Goal: Information Seeking & Learning: Learn about a topic

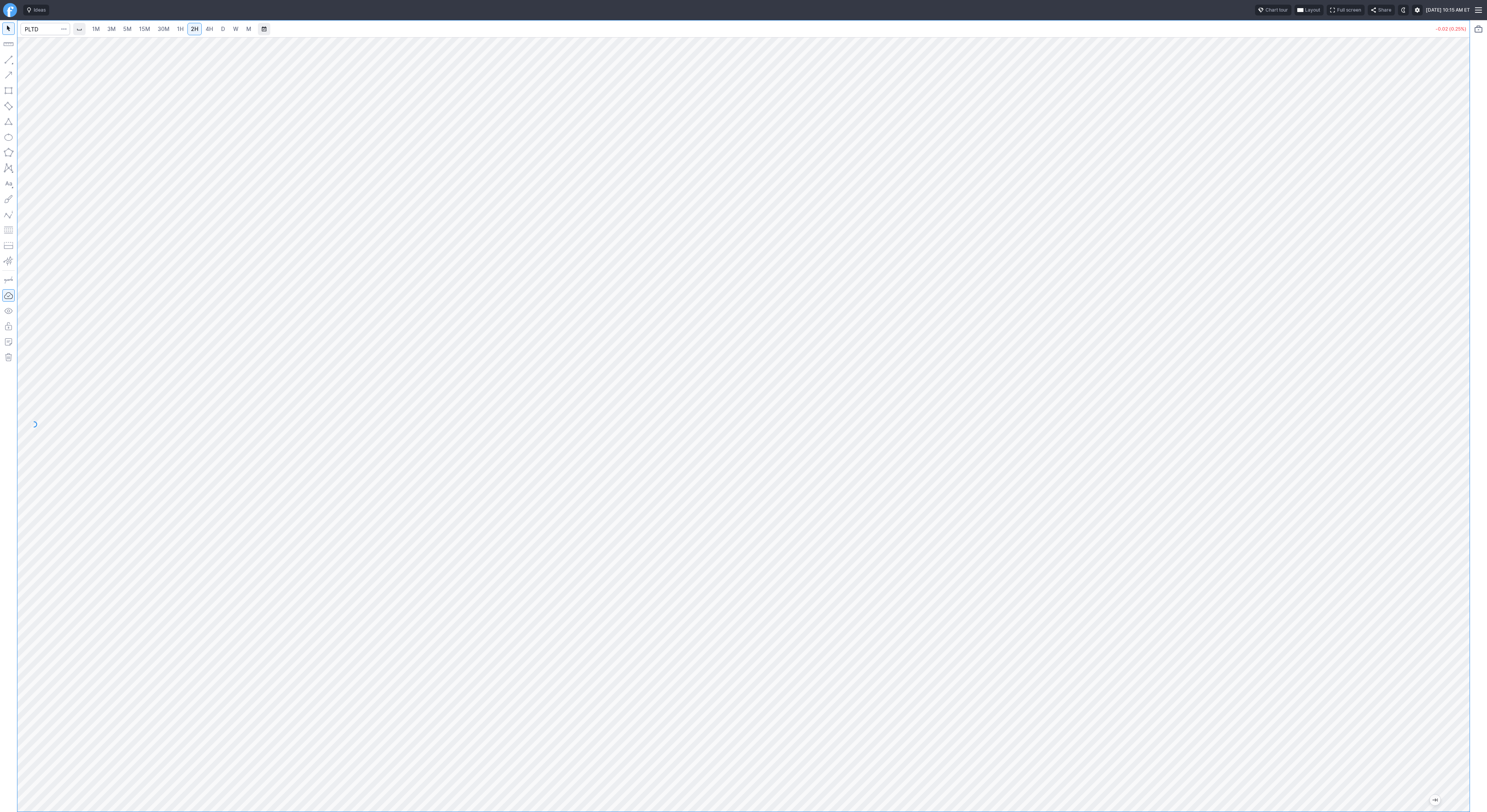
click at [115, 28] on link "3M" at bounding box center [111, 29] width 16 height 12
click at [174, 29] on link "1H" at bounding box center [180, 29] width 13 height 12
click at [113, 30] on span "3M" at bounding box center [111, 28] width 9 height 6
click at [174, 27] on link "1H" at bounding box center [180, 29] width 13 height 12
click at [115, 27] on span "3M" at bounding box center [111, 28] width 9 height 6
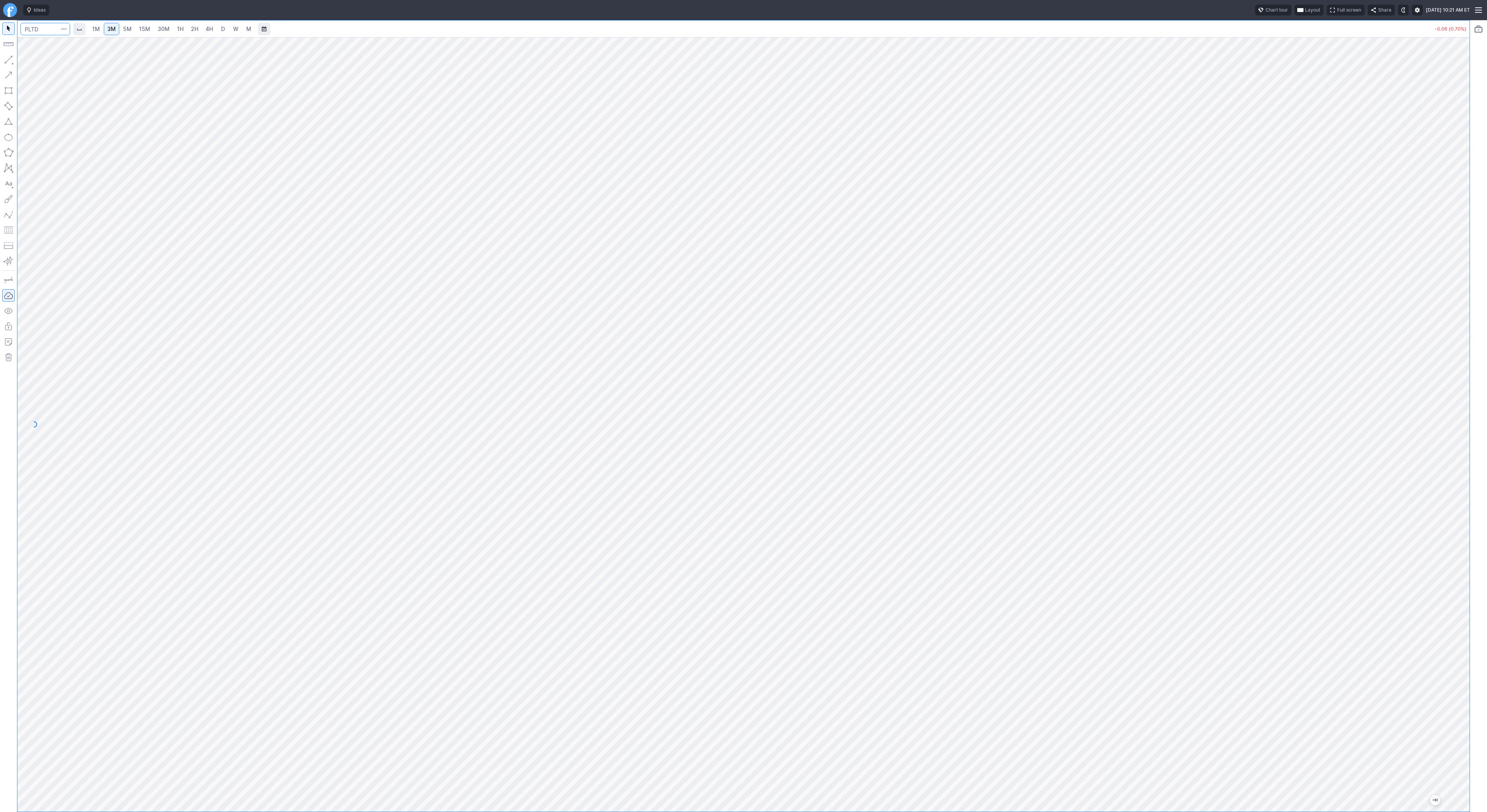
click at [48, 31] on input "Search" at bounding box center [46, 29] width 50 height 12
type input "oltr"
type input "pltr"
click at [209, 31] on span "4H" at bounding box center [209, 28] width 8 height 6
click at [222, 31] on span "D" at bounding box center [223, 28] width 4 height 6
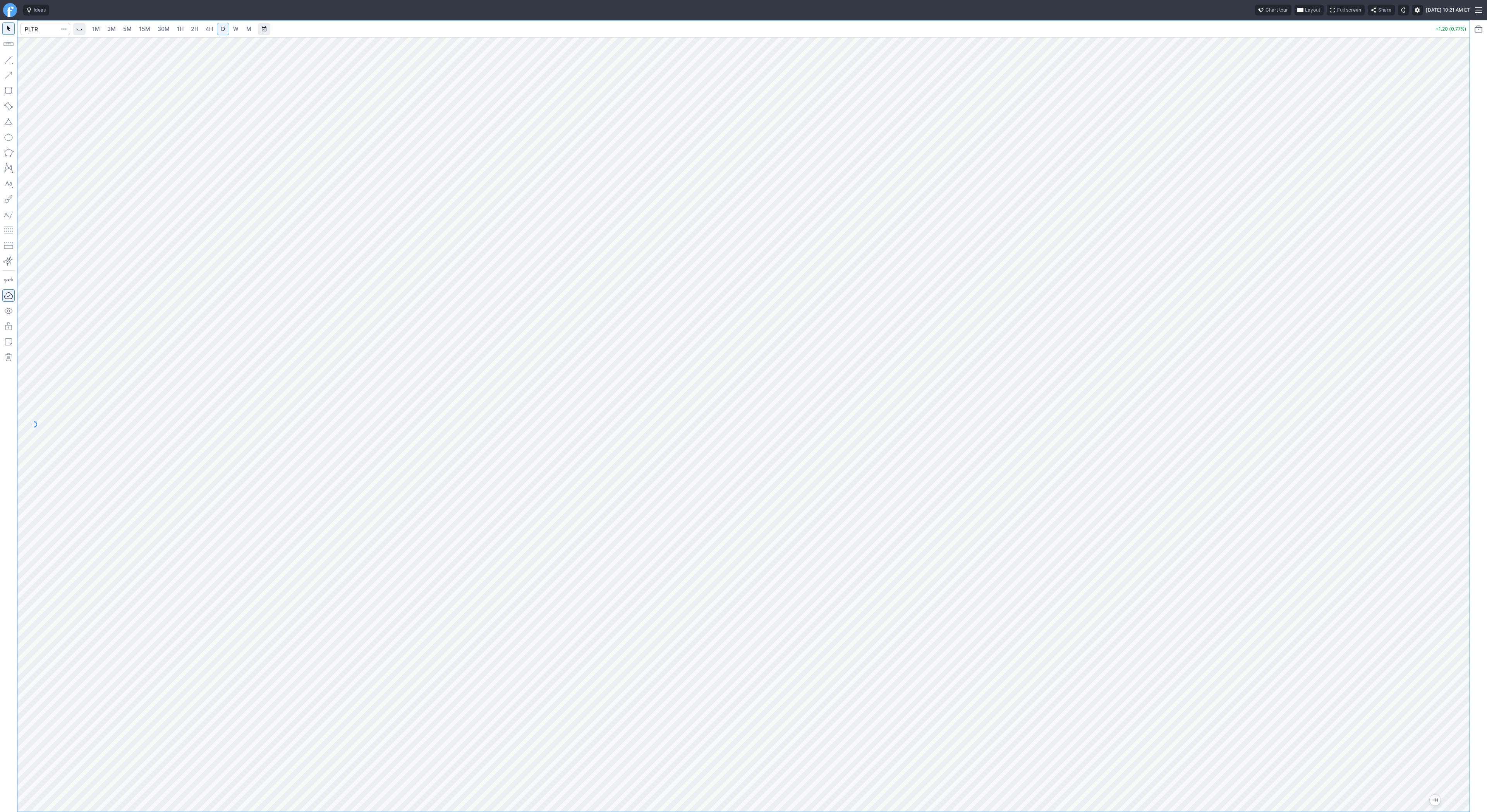
click at [119, 28] on link "5M" at bounding box center [127, 29] width 16 height 12
click at [164, 27] on span "30M" at bounding box center [163, 28] width 12 height 6
click at [126, 30] on span "5M" at bounding box center [127, 28] width 9 height 6
click at [139, 29] on span "15M" at bounding box center [144, 28] width 11 height 6
click at [11, 63] on button "button" at bounding box center [8, 59] width 12 height 12
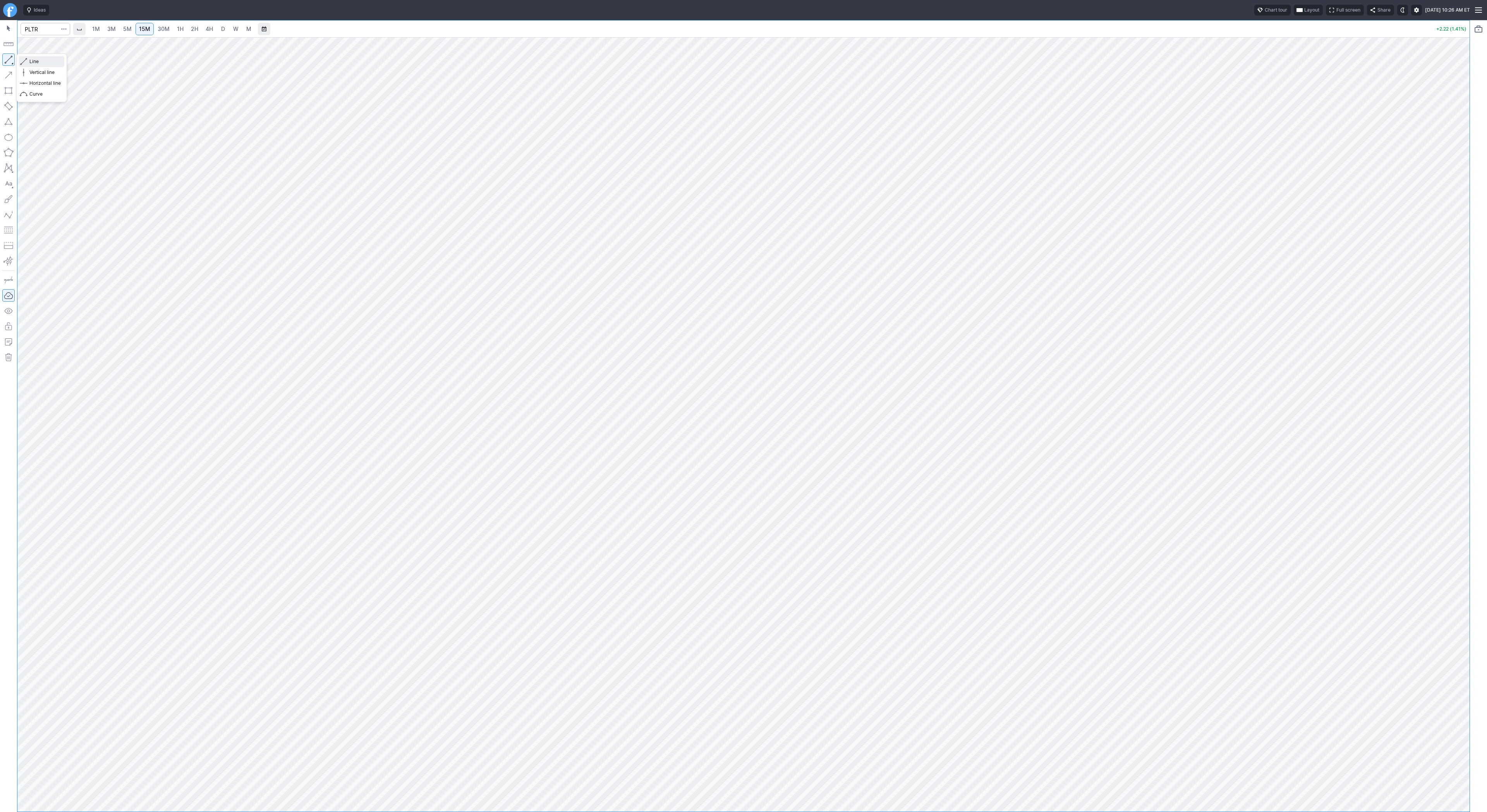
click at [24, 61] on span "button" at bounding box center [25, 61] width 5 height 11
click at [24, 61] on span "button" at bounding box center [25, 61] width 5 height 11
click at [51, 32] on input "Search" at bounding box center [46, 29] width 50 height 12
type input "sbet"
click at [59, 47] on span "SharpLink Gaming Inc" at bounding box center [76, 46] width 48 height 6
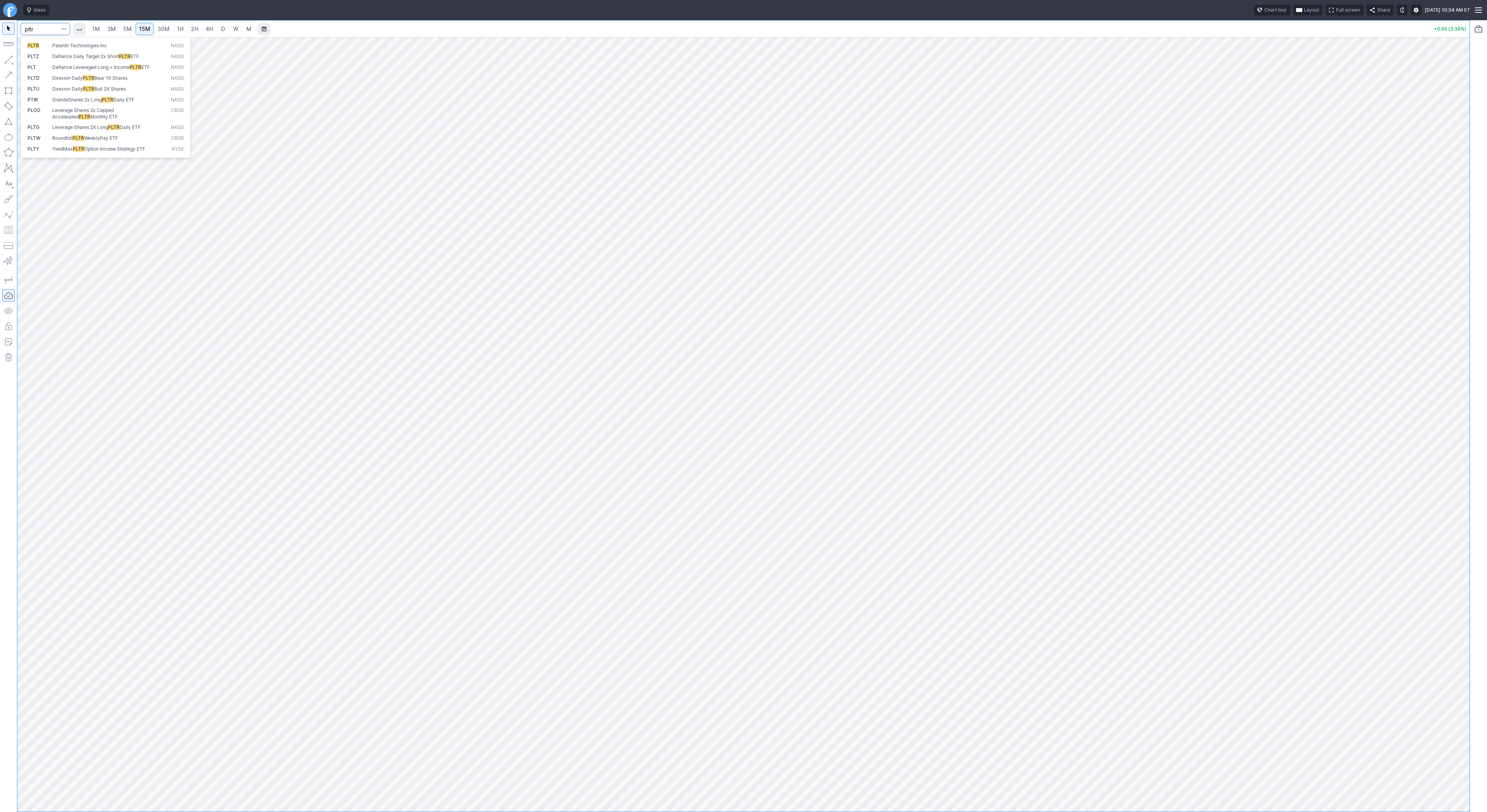
type input "pltr"
click at [24, 61] on span "button" at bounding box center [25, 61] width 5 height 11
click at [27, 61] on span "button" at bounding box center [25, 61] width 5 height 11
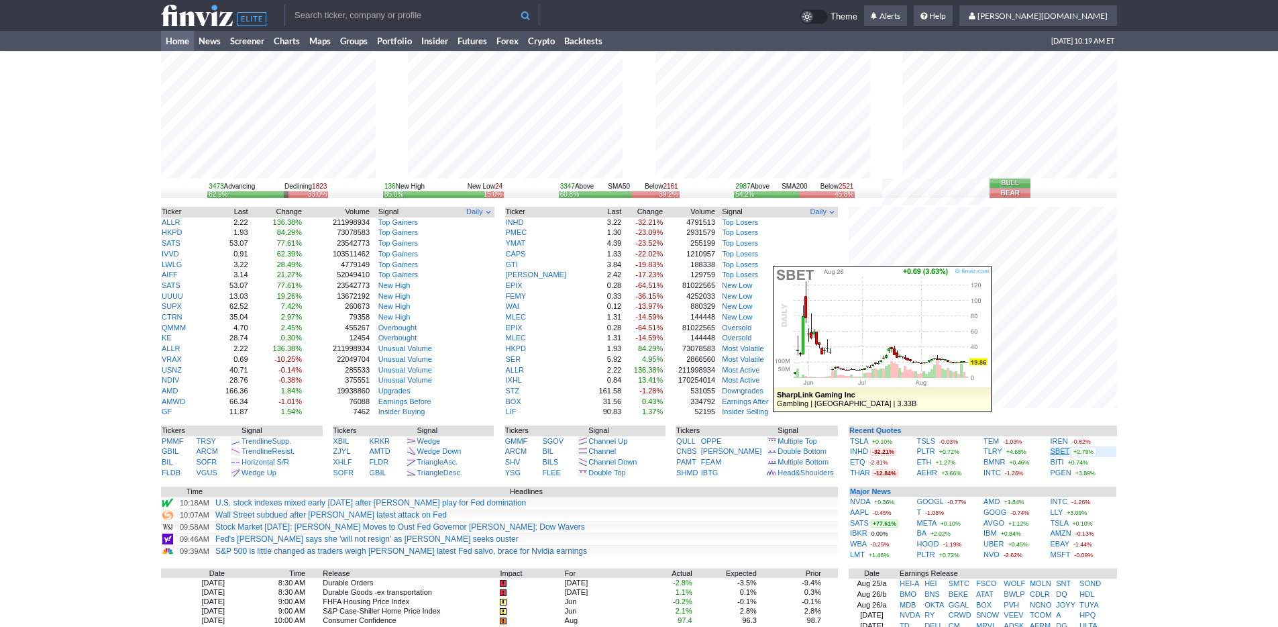
click at [1061, 450] on link "SBET" at bounding box center [1060, 451] width 19 height 8
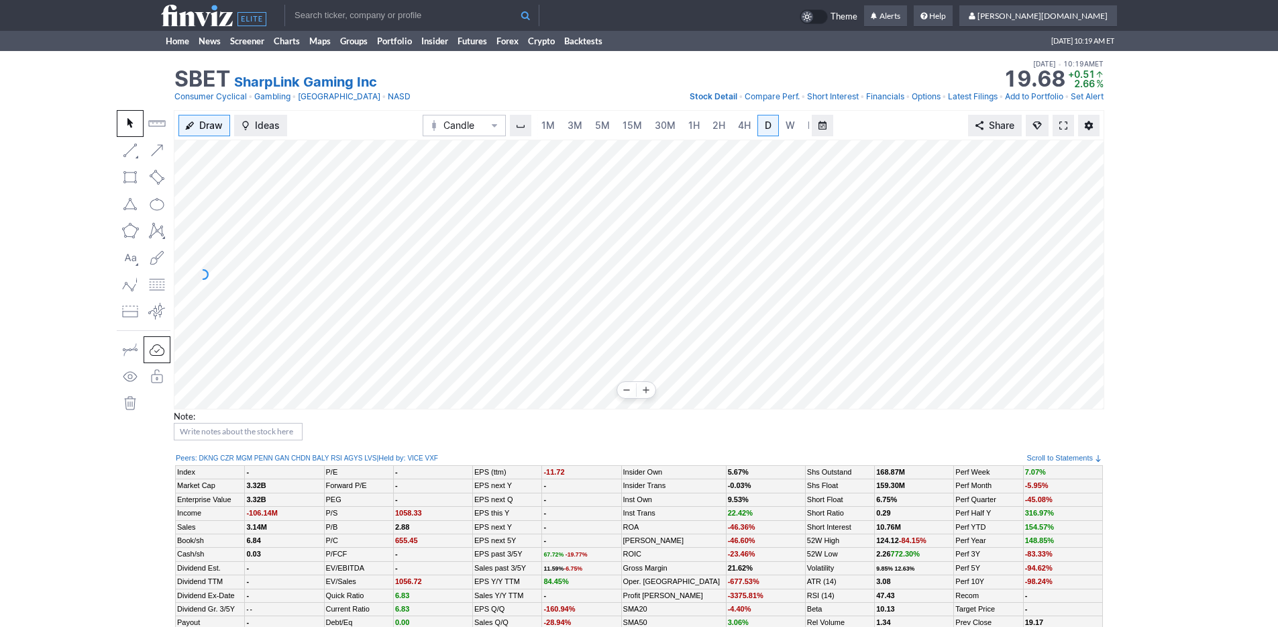
scroll to position [0, 13]
click at [568, 127] on link "3M" at bounding box center [561, 125] width 27 height 21
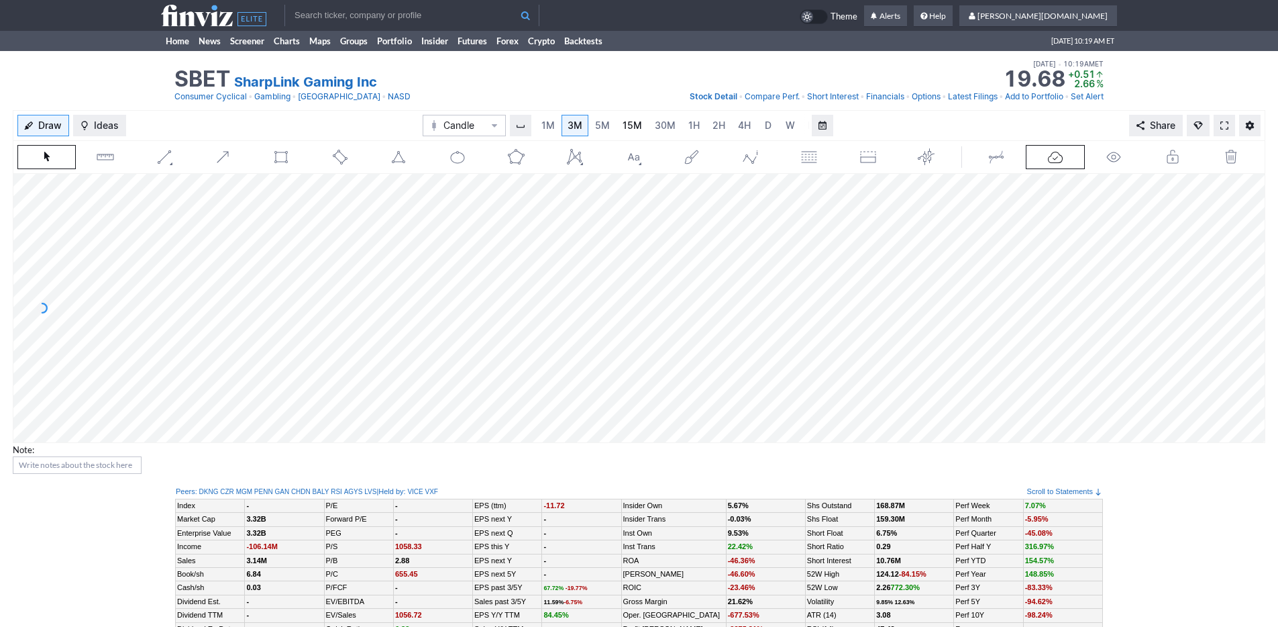
click at [619, 123] on link "15M" at bounding box center [632, 125] width 32 height 21
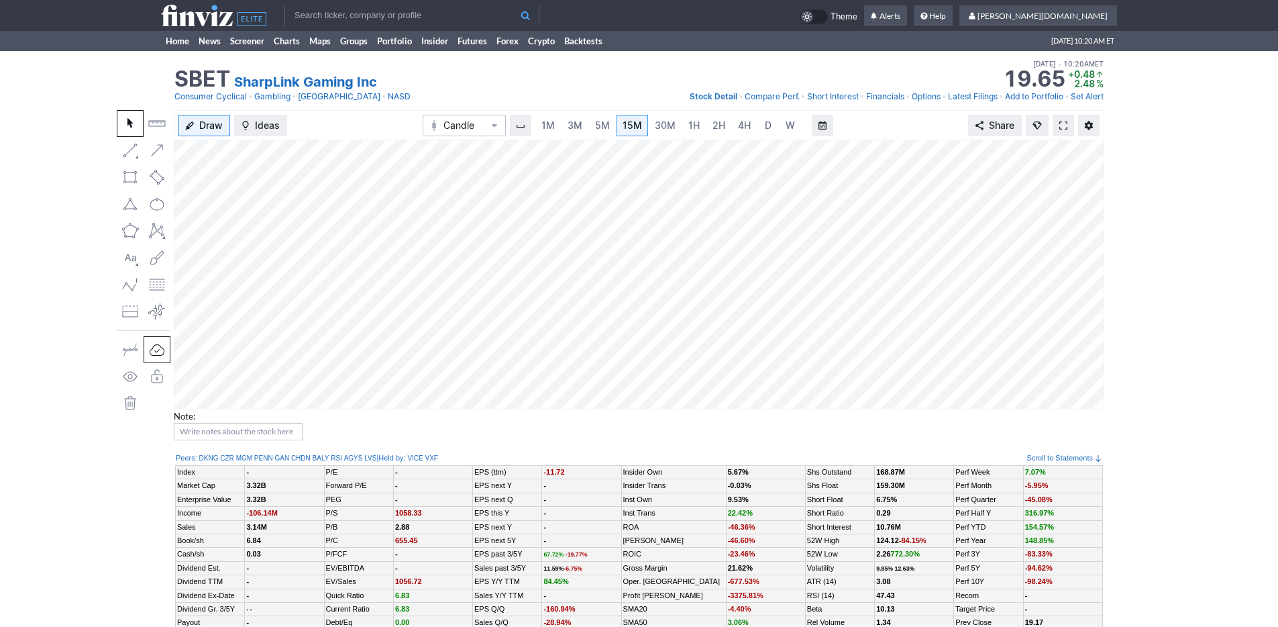
click at [178, 25] on icon at bounding box center [213, 15] width 105 height 21
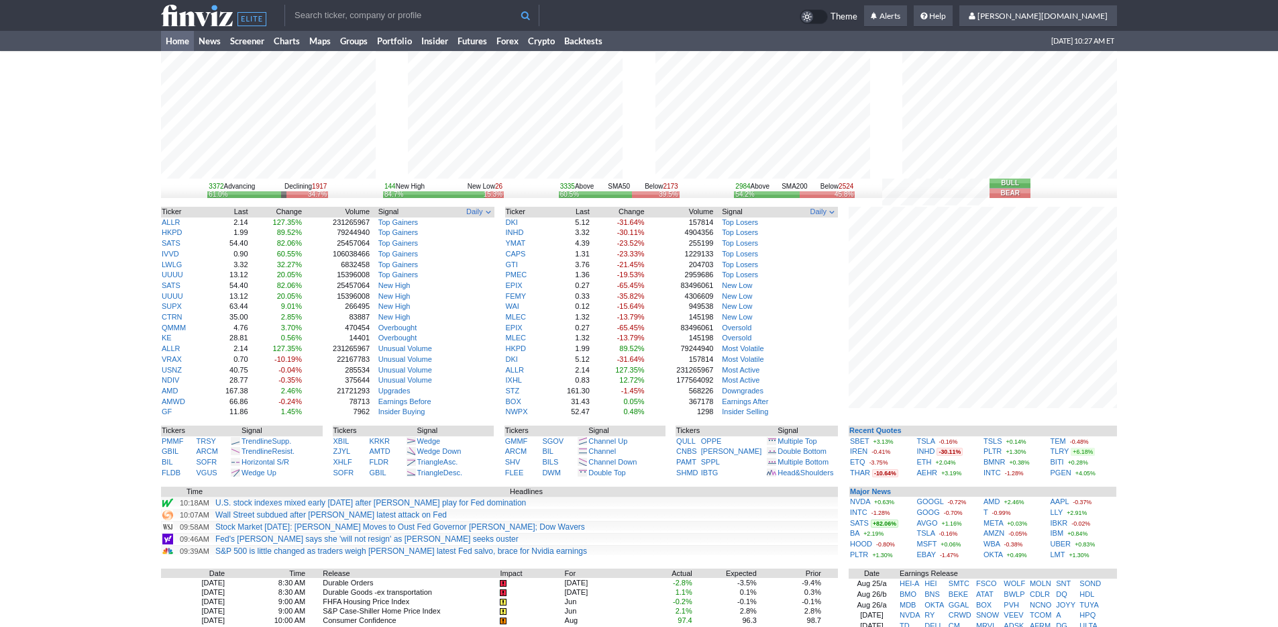
click at [1240, 97] on div "3372 Advancing Declining 1917 61.0% 34.7% 144 New High New Low 26 84.7% 15.3% 3…" at bounding box center [639, 428] width 1278 height 755
